Goal: Navigation & Orientation: Find specific page/section

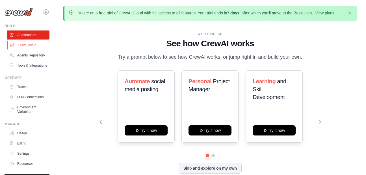
click at [22, 48] on link "Crew Studio" at bounding box center [28, 45] width 43 height 9
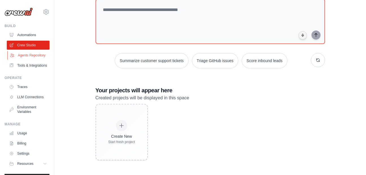
click at [22, 60] on link "Agents Repository" at bounding box center [28, 55] width 43 height 9
